Goal: Navigation & Orientation: Find specific page/section

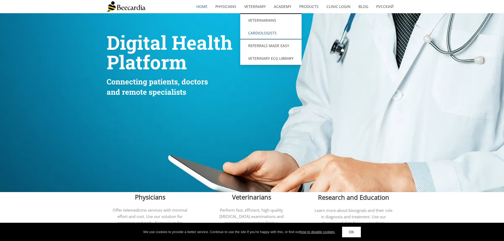
click at [261, 34] on link "Cardiologists" at bounding box center [270, 33] width 61 height 13
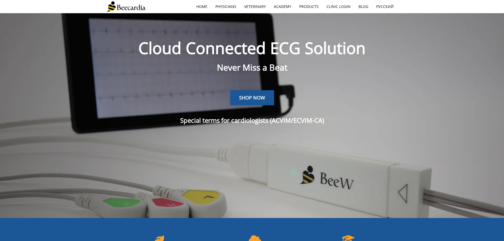
scroll to position [13, 0]
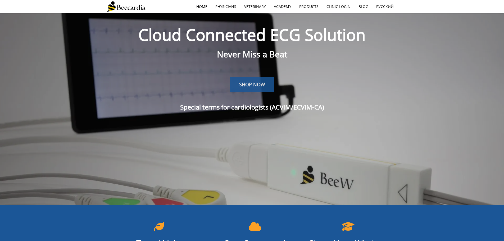
click at [264, 84] on span "SHOP NOW" at bounding box center [252, 84] width 26 height 6
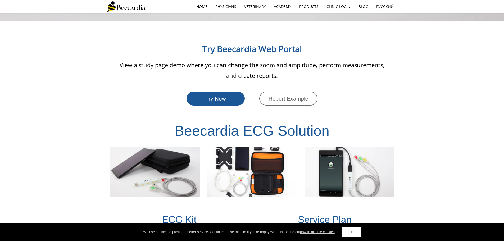
scroll to position [992, 0]
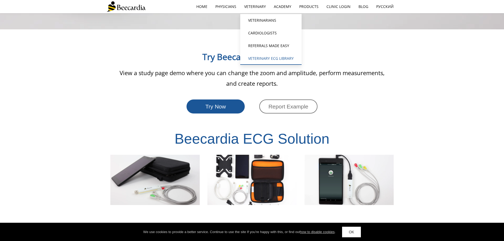
click at [284, 59] on link "Veterinary ECG Library" at bounding box center [270, 58] width 61 height 13
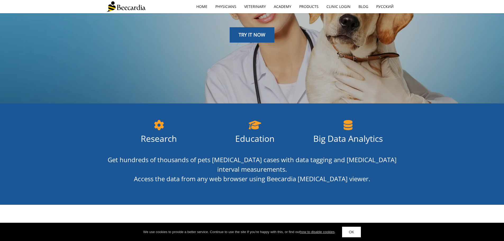
scroll to position [11, 0]
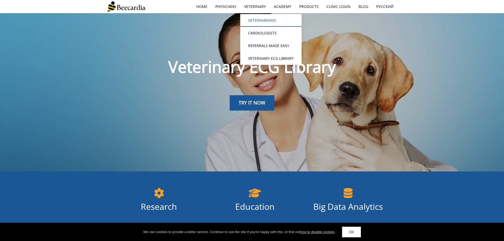
click at [267, 23] on link "Veterinarians" at bounding box center [270, 20] width 61 height 13
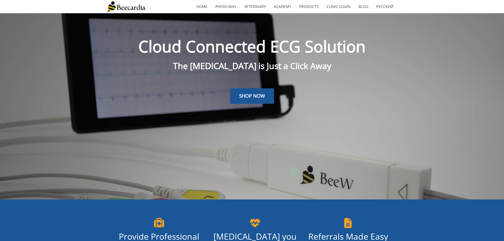
click at [308, 0] on li "Products" at bounding box center [308, 6] width 27 height 13
click at [308, 6] on link "Products" at bounding box center [308, 7] width 27 height 12
